Goal: Task Accomplishment & Management: Use online tool/utility

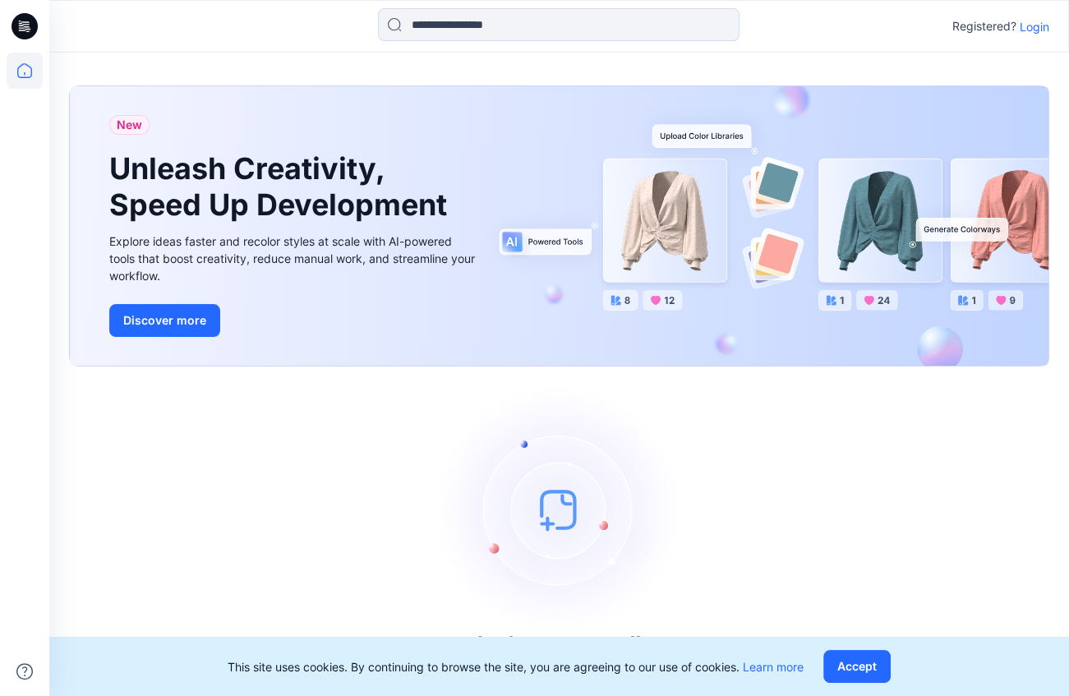
click at [28, 26] on icon at bounding box center [25, 26] width 26 height 26
click at [814, 22] on p "Login" at bounding box center [1035, 26] width 30 height 17
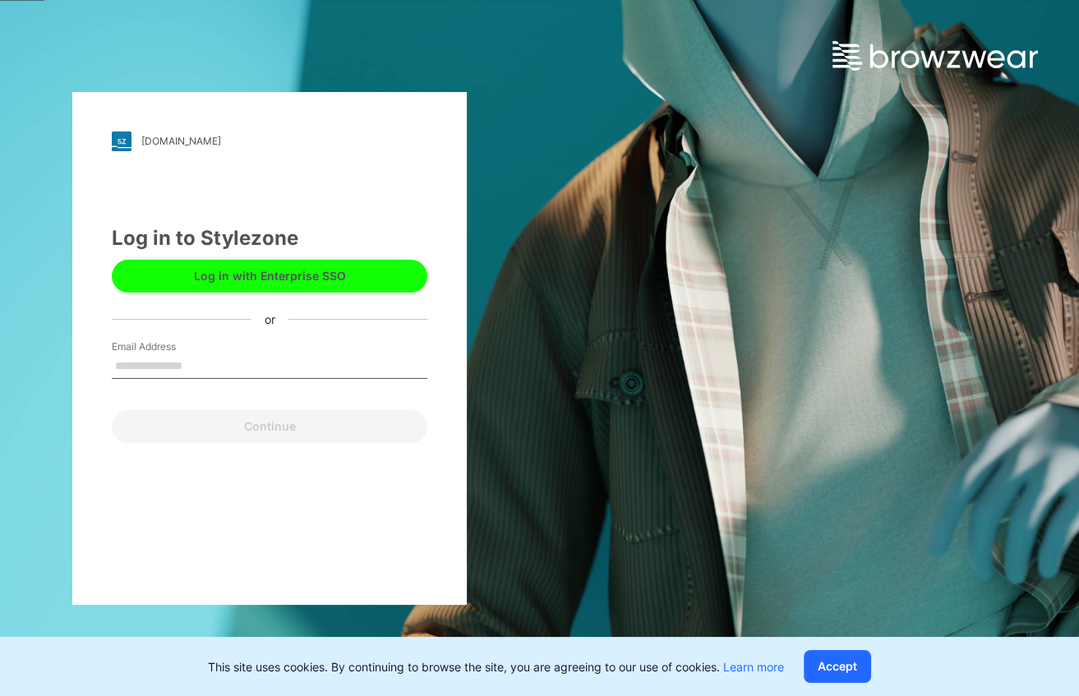
click at [172, 371] on input "Email Address" at bounding box center [269, 366] width 315 height 25
type input "**********"
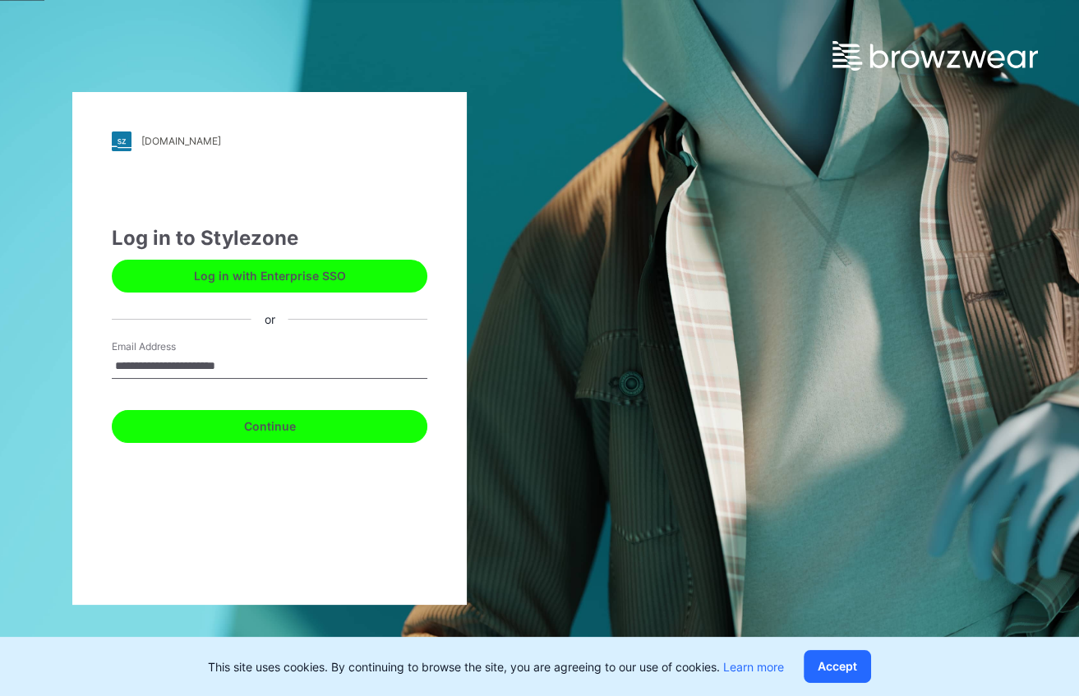
click at [212, 432] on button "Continue" at bounding box center [269, 426] width 315 height 33
click at [220, 430] on button "Continue" at bounding box center [269, 426] width 315 height 33
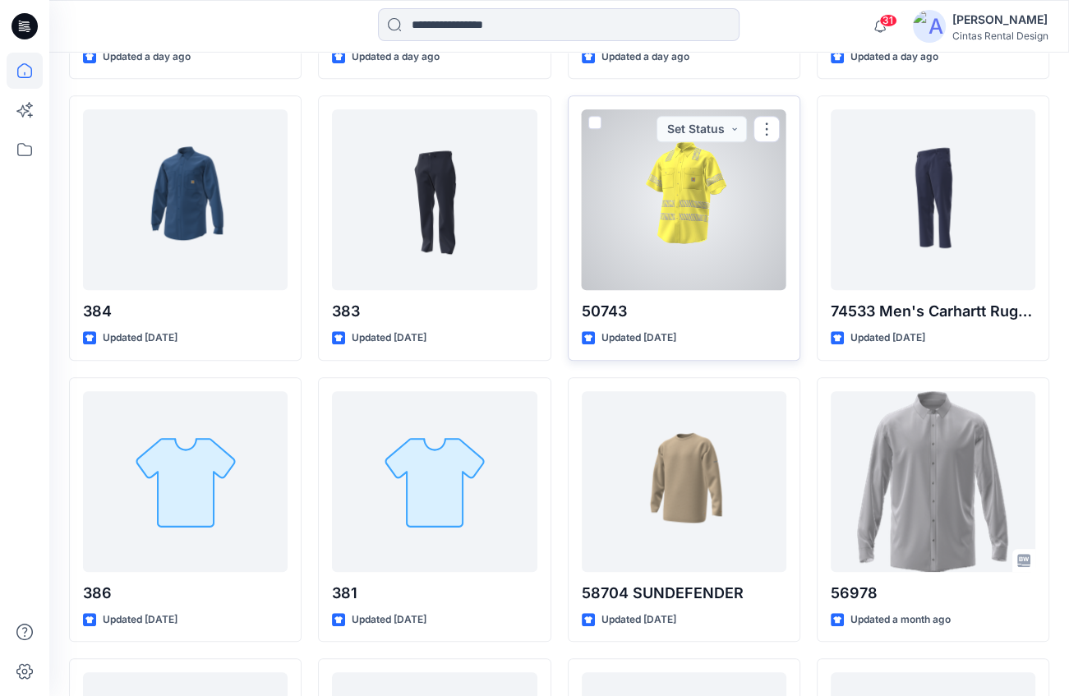
scroll to position [1476, 0]
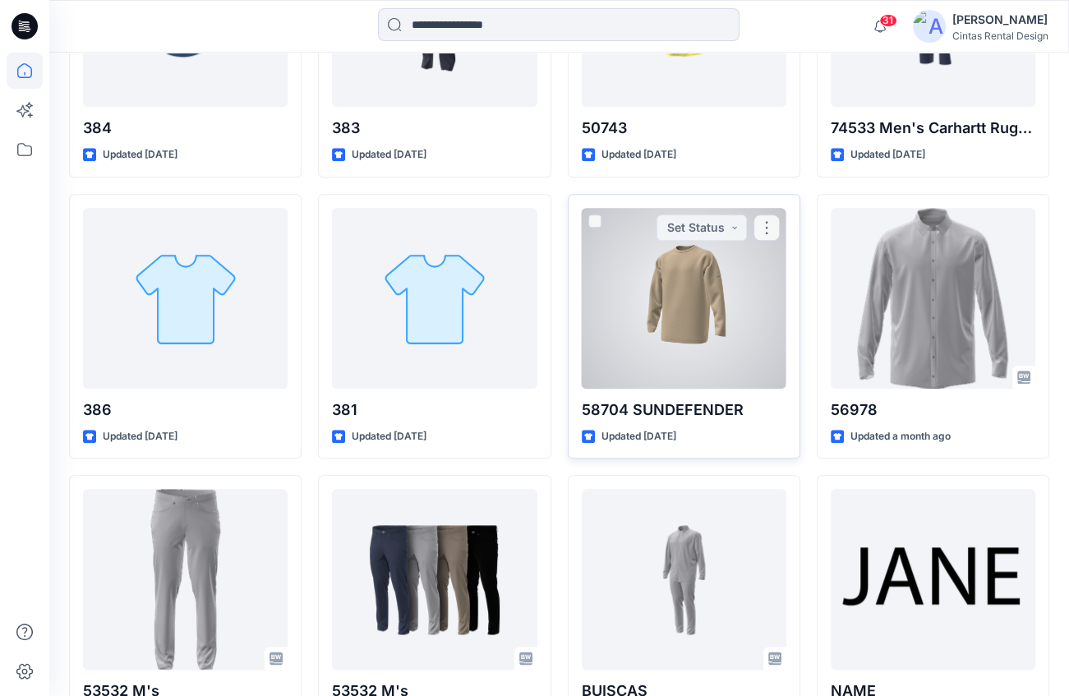
click at [661, 296] on div at bounding box center [684, 298] width 205 height 181
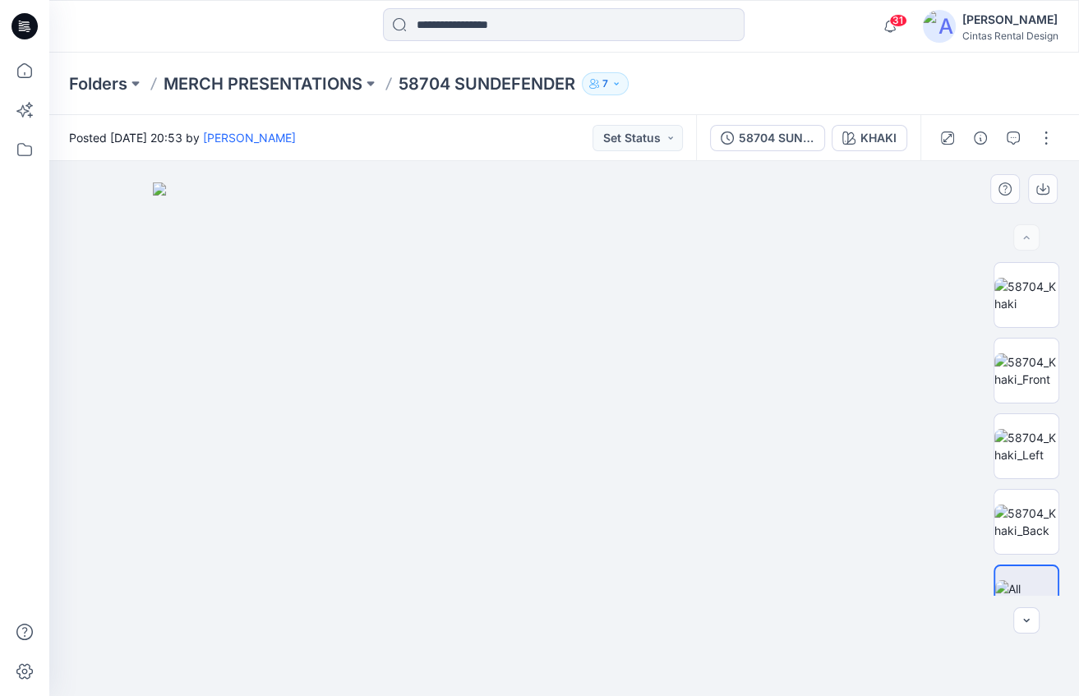
click at [1059, 522] on div at bounding box center [1026, 429] width 105 height 334
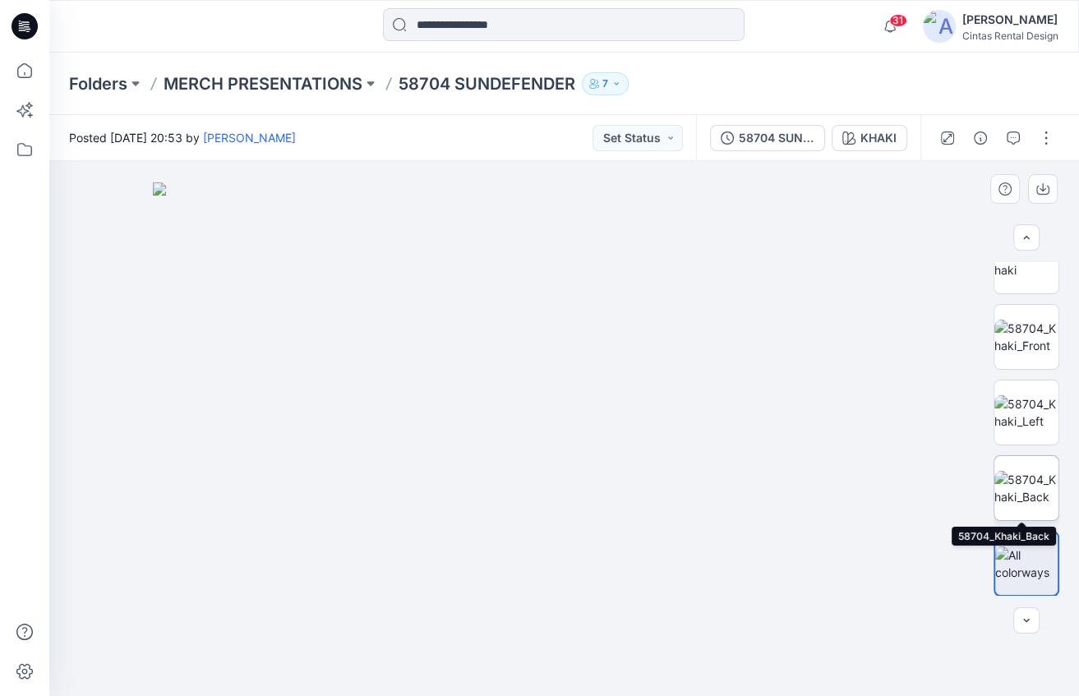
click at [1026, 483] on img at bounding box center [1026, 488] width 64 height 35
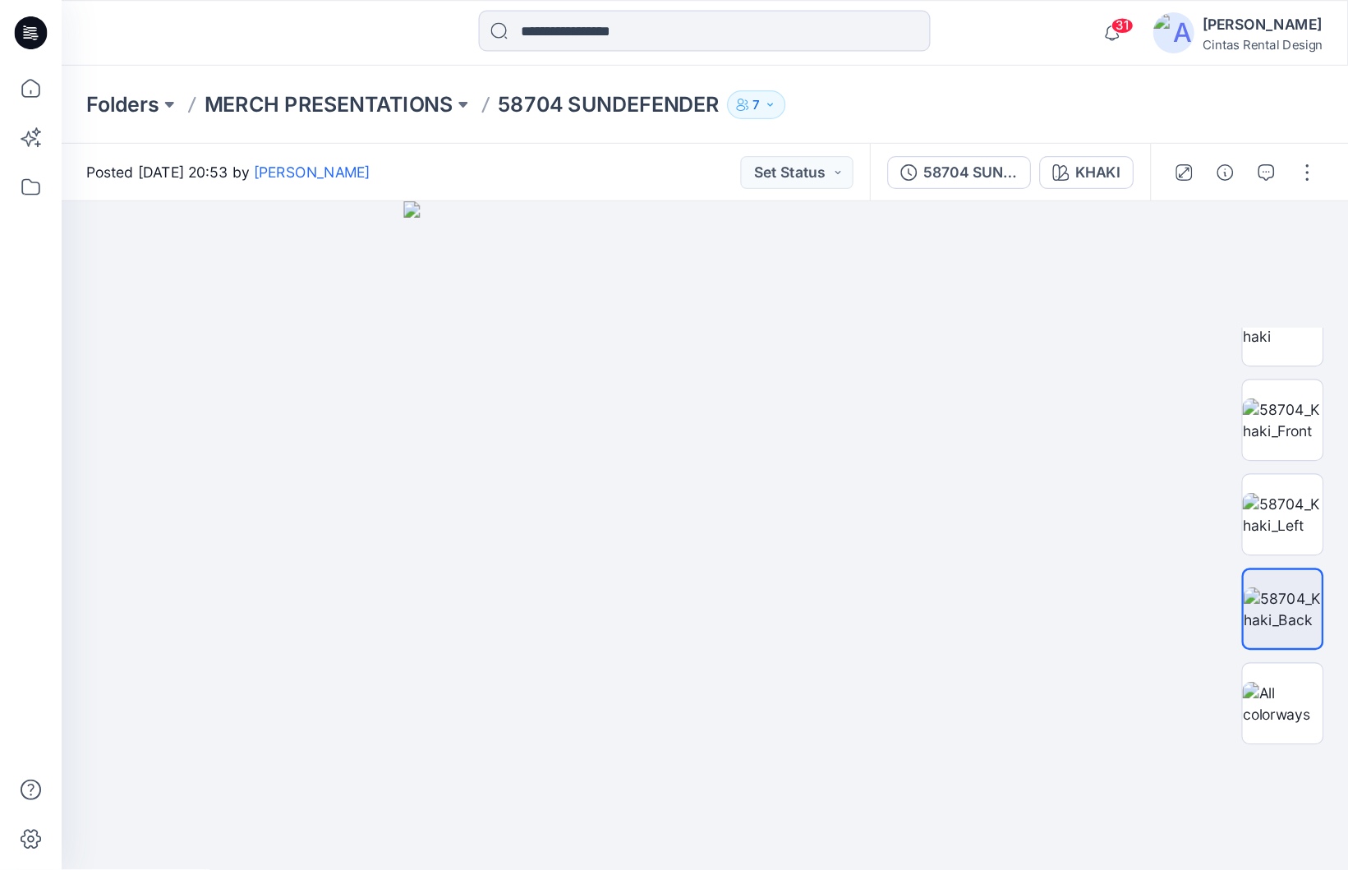
scroll to position [0, 0]
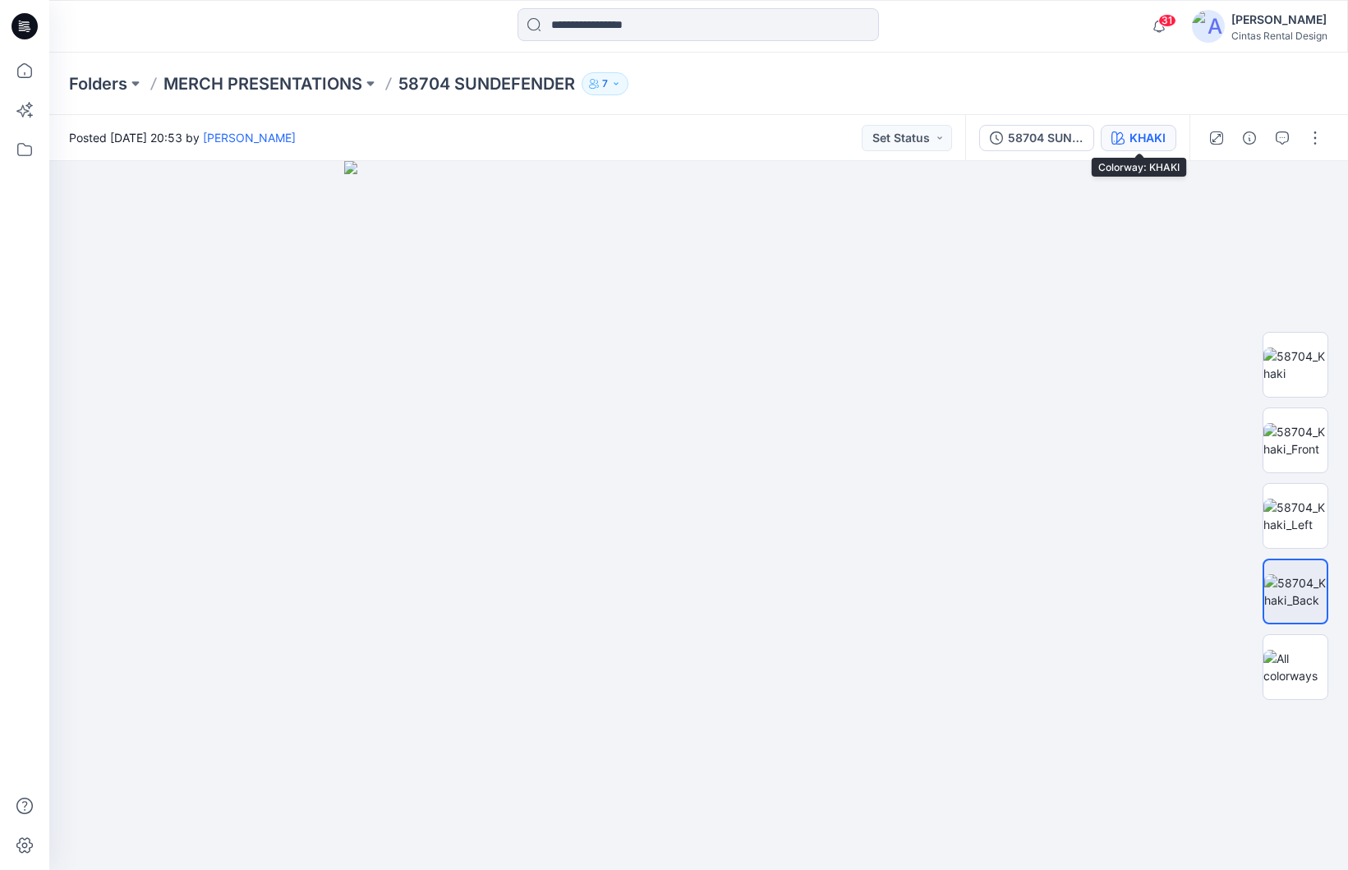
click at [1078, 131] on div "KHAKI" at bounding box center [1148, 138] width 36 height 18
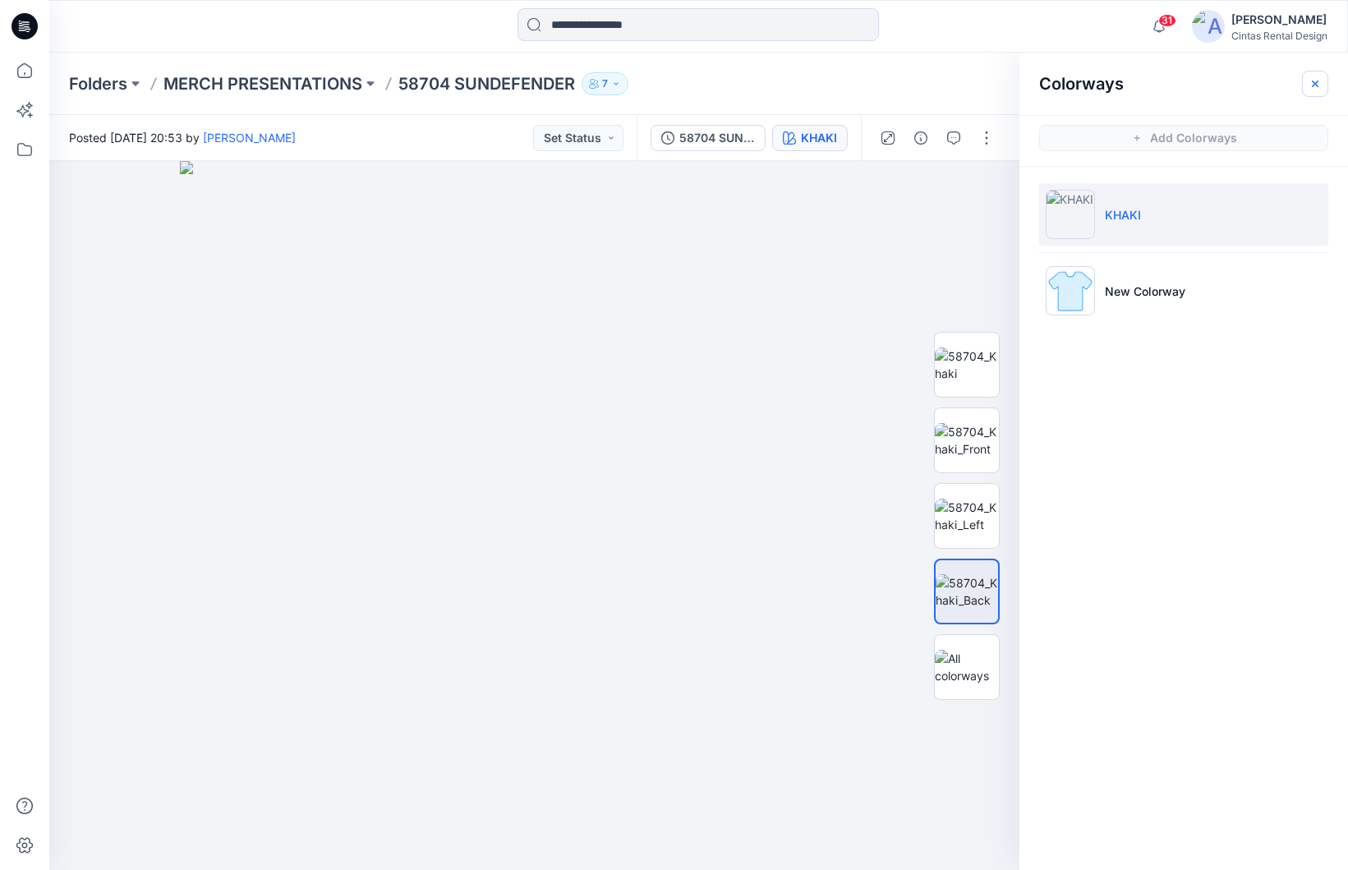
click at [1078, 90] on icon "button" at bounding box center [1315, 83] width 13 height 13
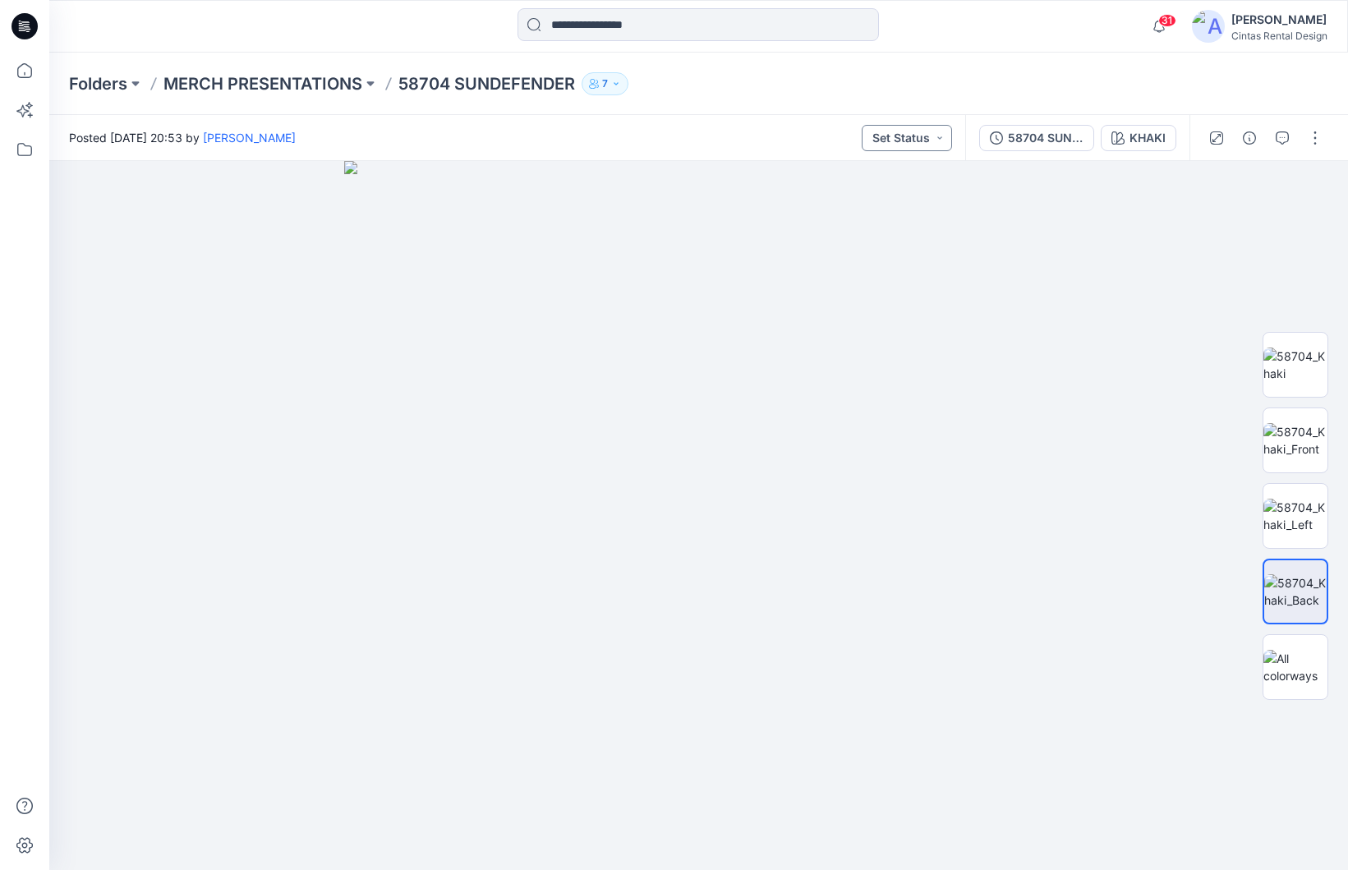
click at [926, 134] on button "Set Status" at bounding box center [907, 138] width 90 height 26
click at [1078, 144] on button "button" at bounding box center [1315, 138] width 26 height 26
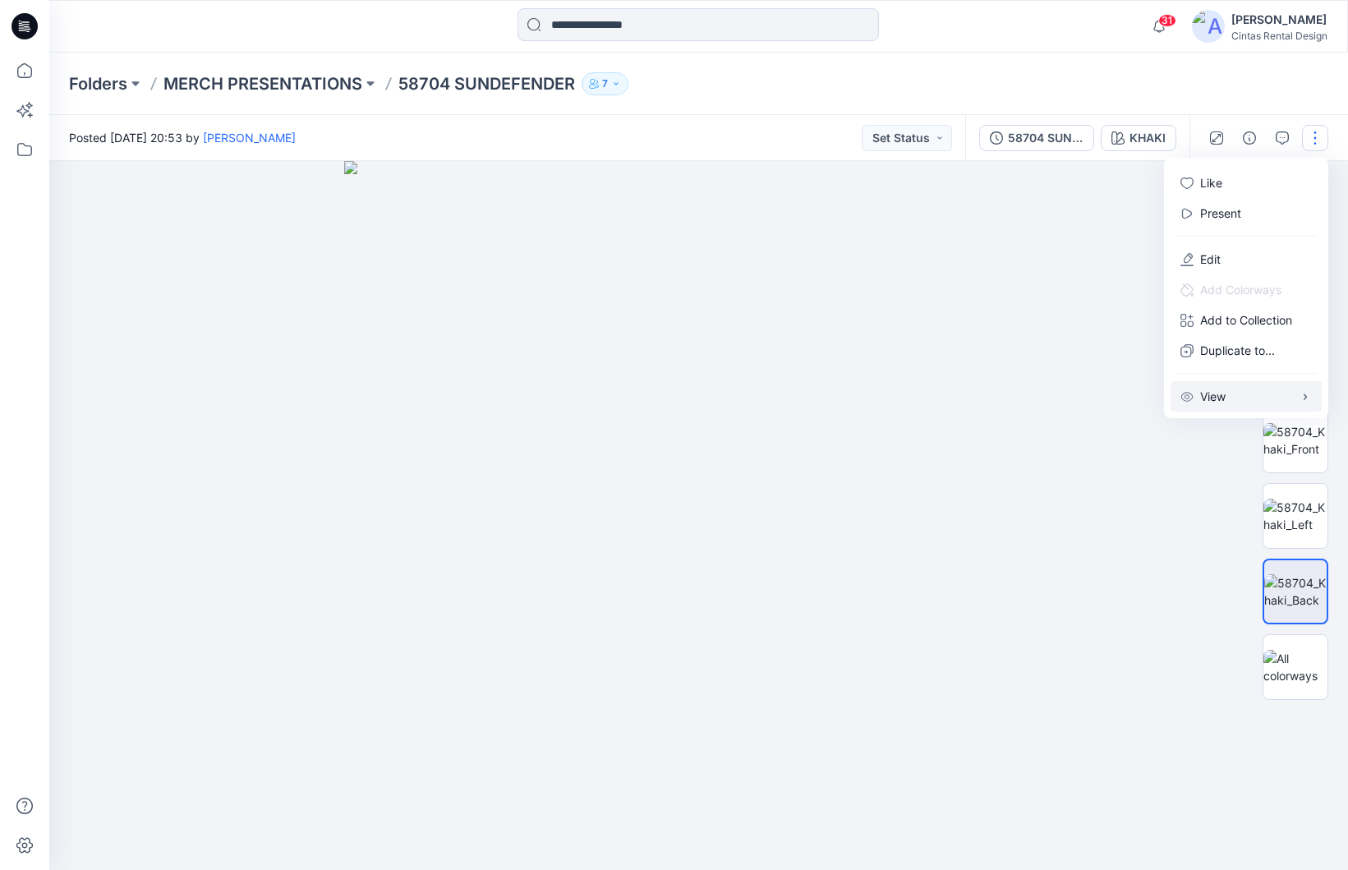
click at [1078, 403] on p "View" at bounding box center [1212, 396] width 25 height 17
click at [1078, 259] on button "Edit" at bounding box center [1246, 259] width 151 height 30
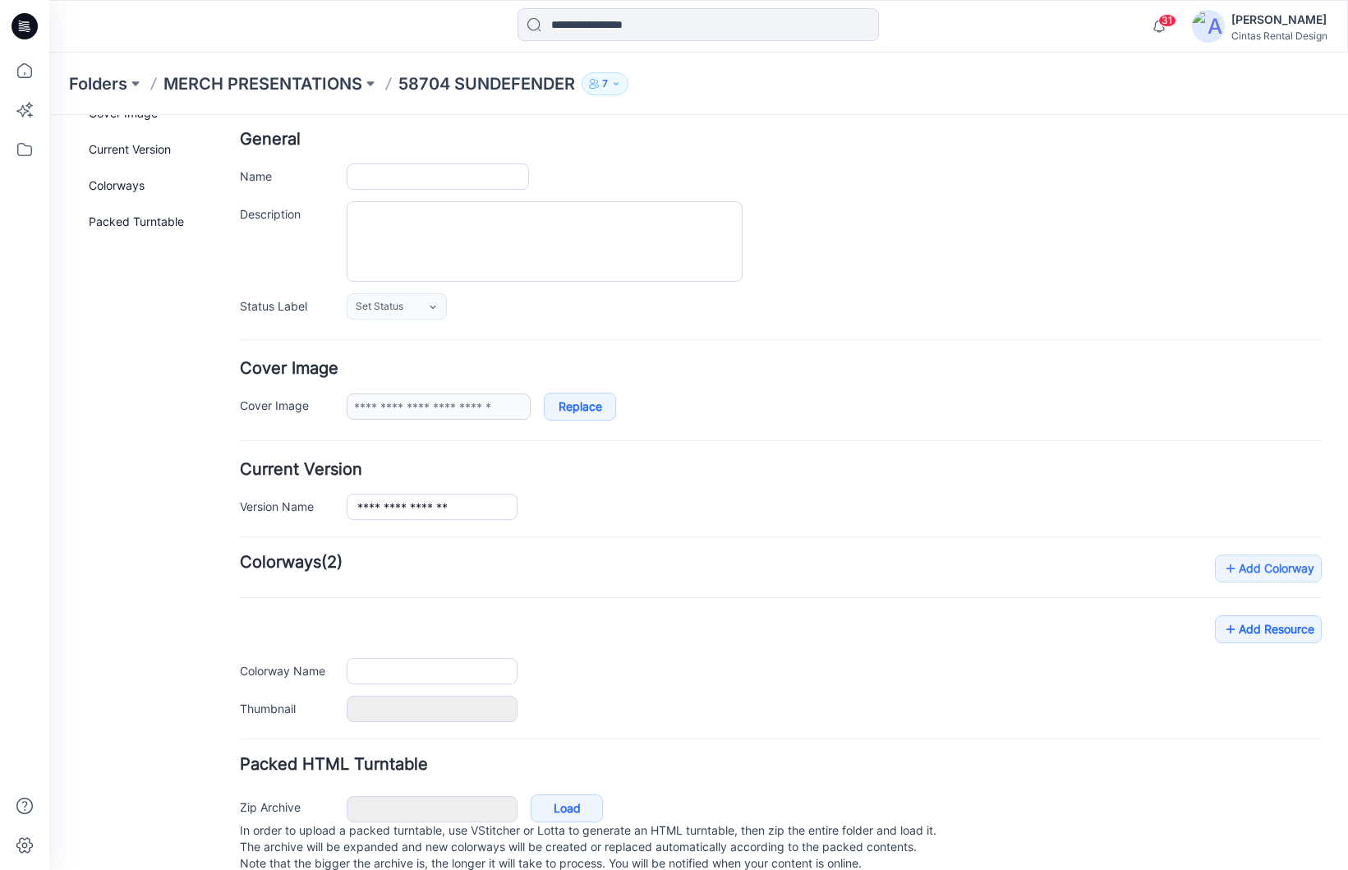
type input "**********"
type input "*****"
type input "**********"
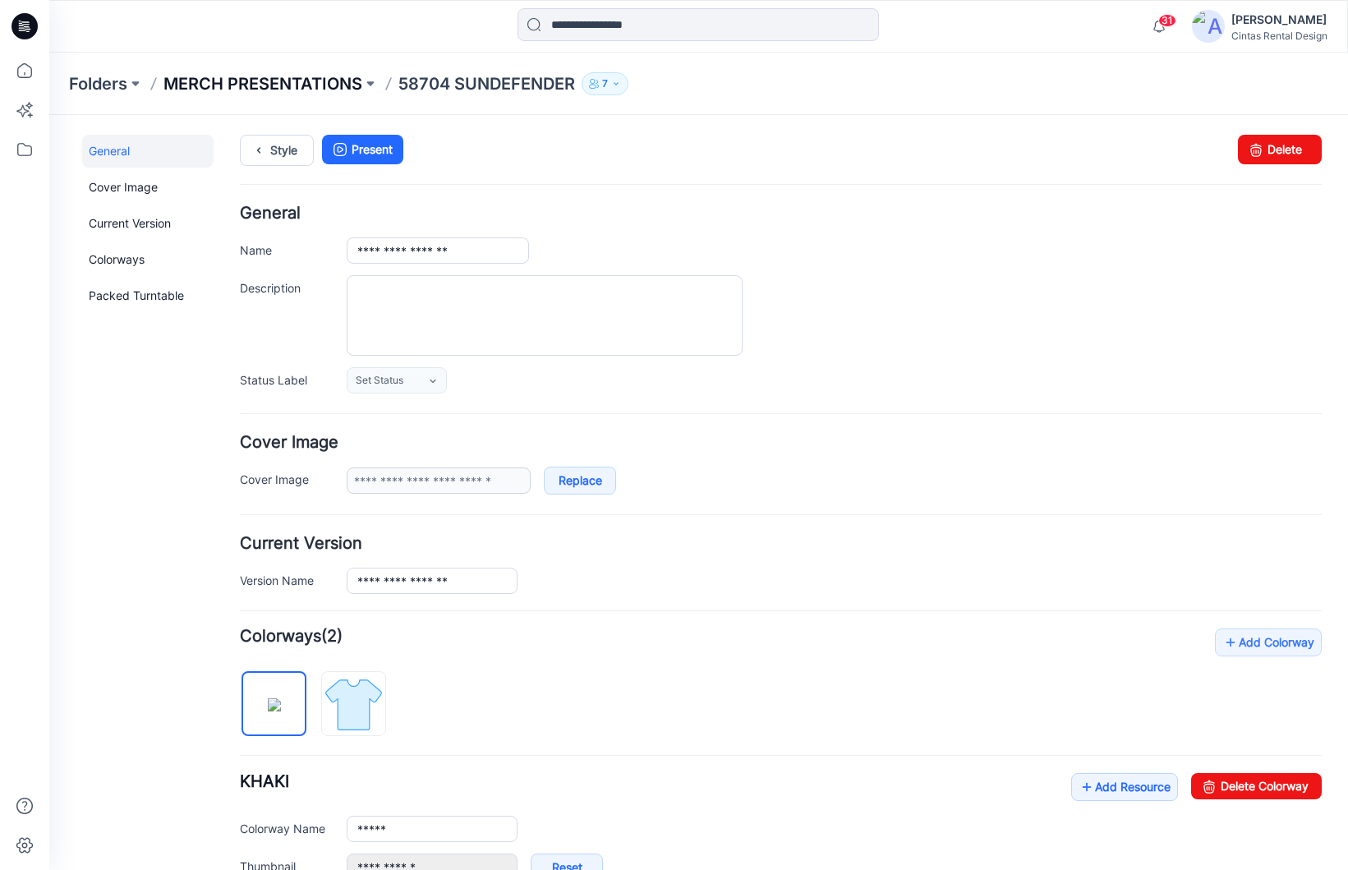
click at [189, 94] on p "MERCH PRESENTATIONS" at bounding box center [262, 83] width 199 height 23
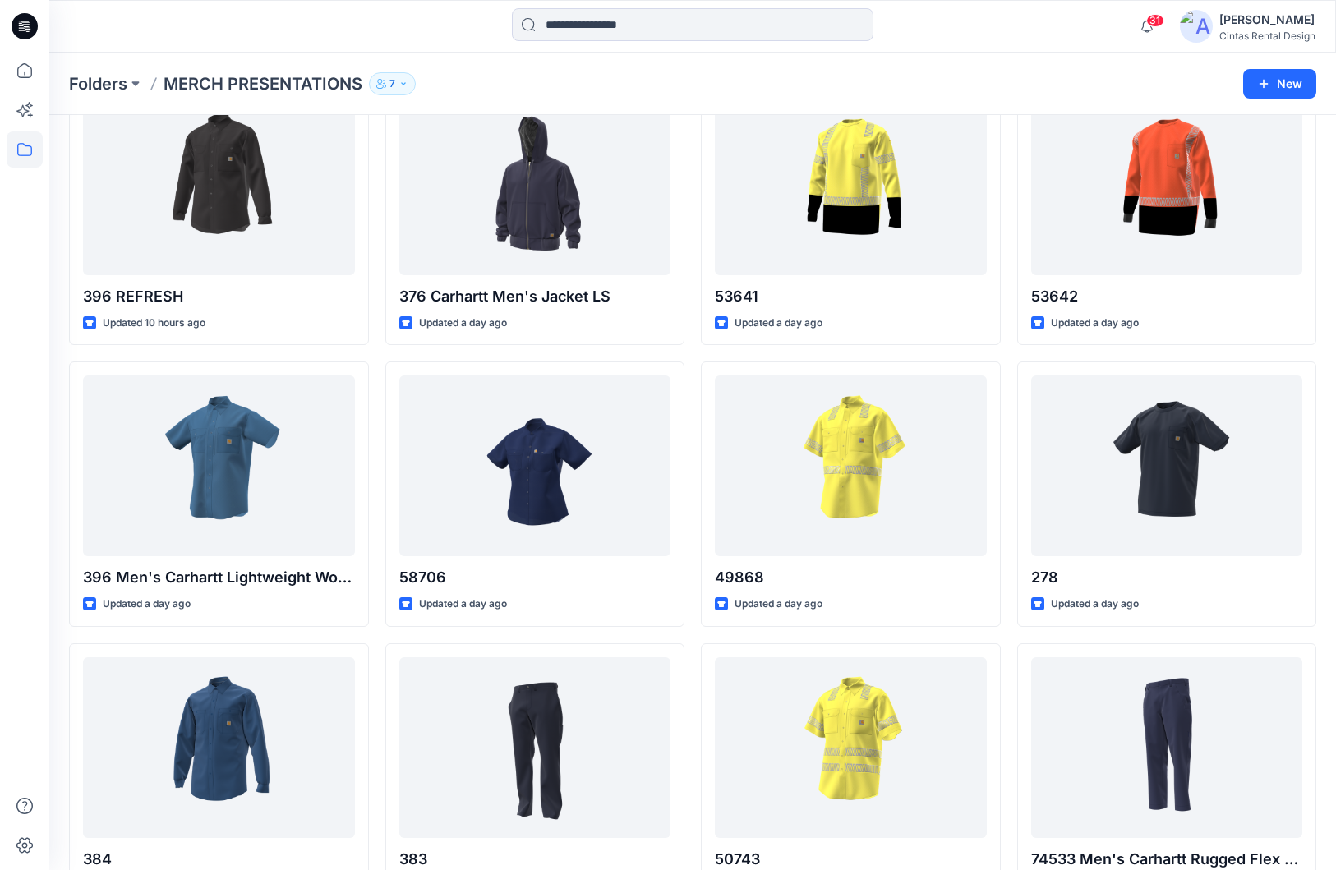
scroll to position [411, 0]
